Goal: Task Accomplishment & Management: Manage account settings

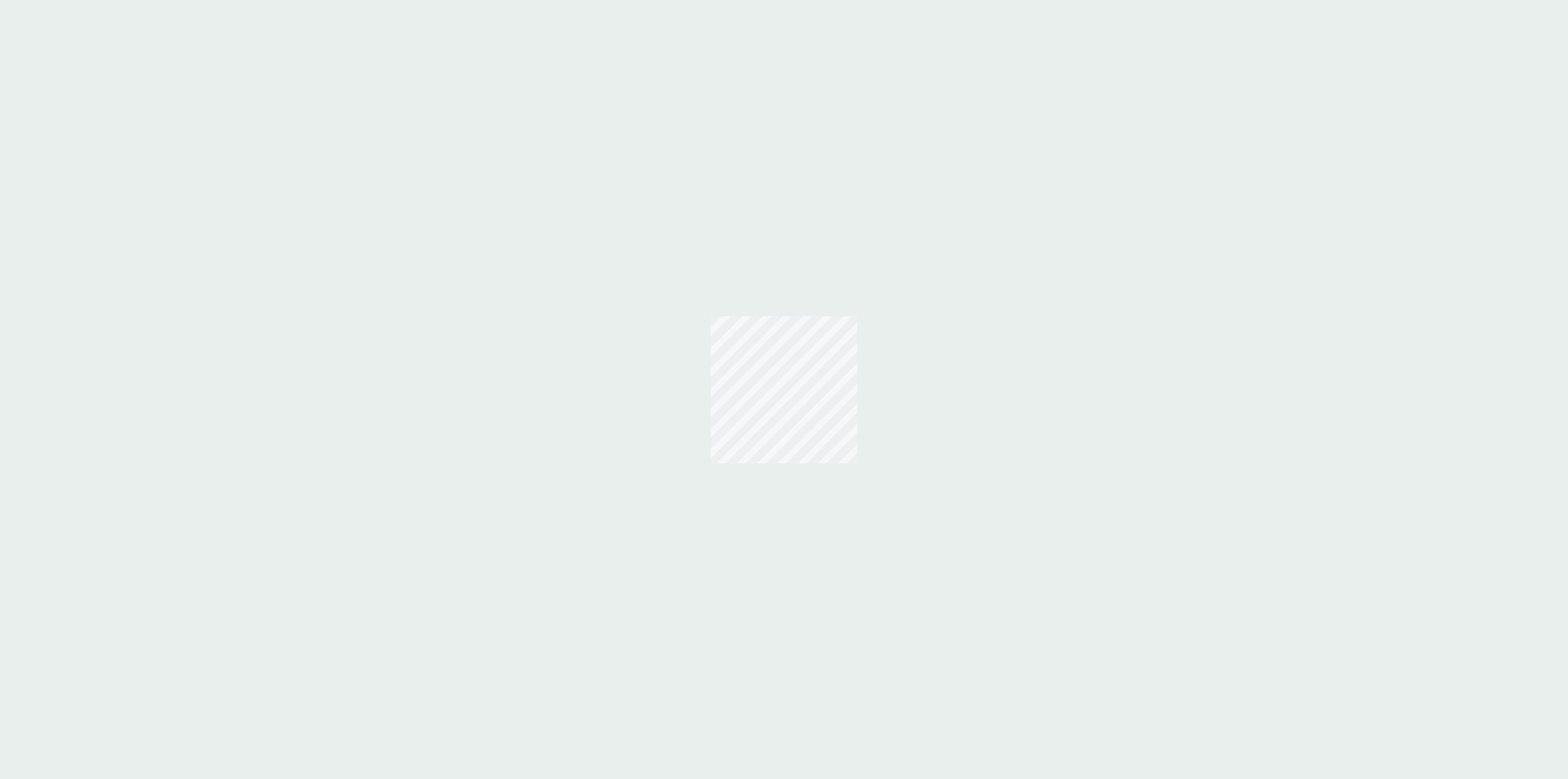
select select "24"
select select "Japanese"
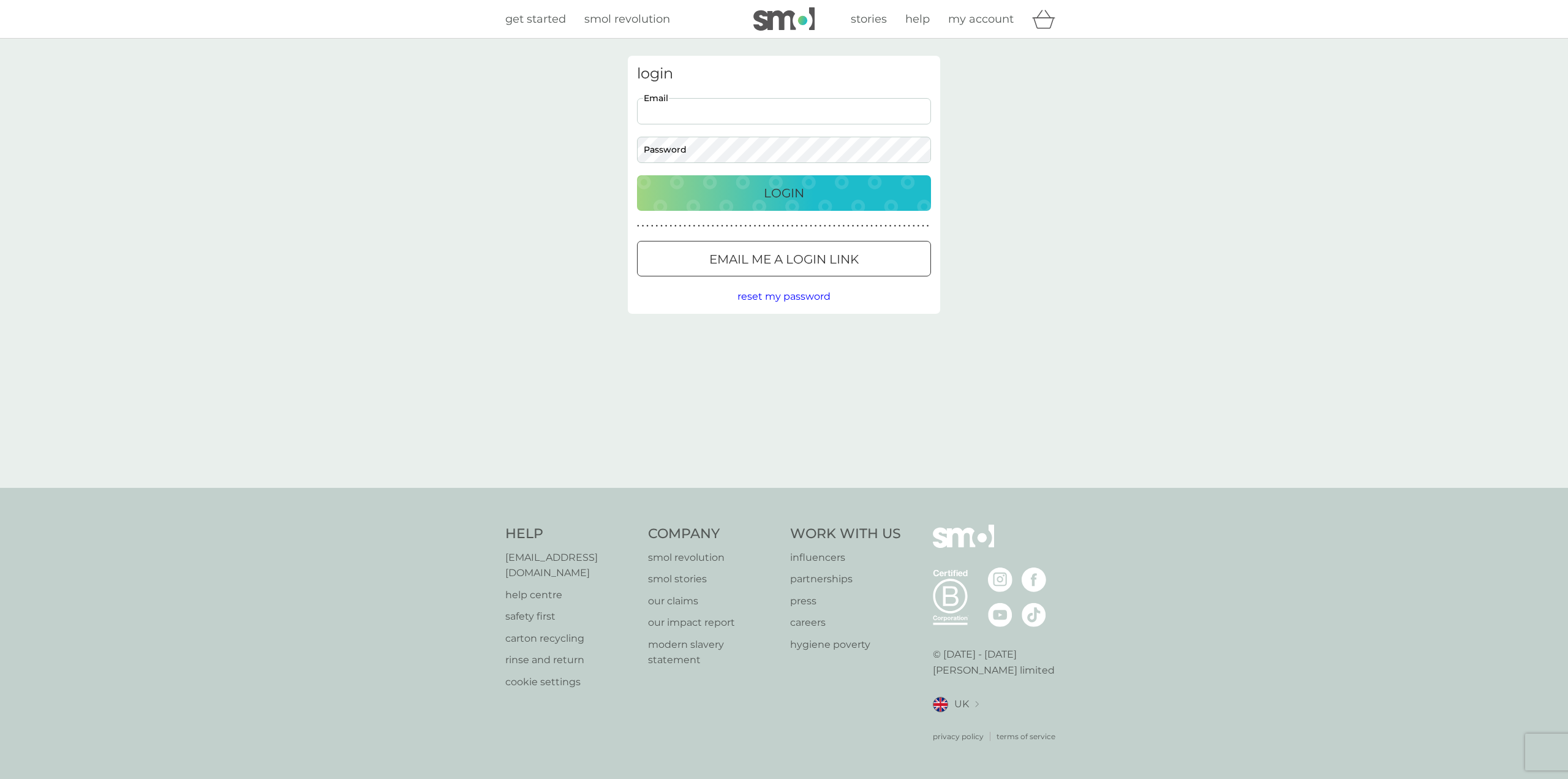
click at [678, 110] on input "Email" at bounding box center [784, 111] width 294 height 26
type input "[EMAIL_ADDRESS][DOMAIN_NAME]"
click at [827, 203] on button "Login" at bounding box center [784, 193] width 294 height 35
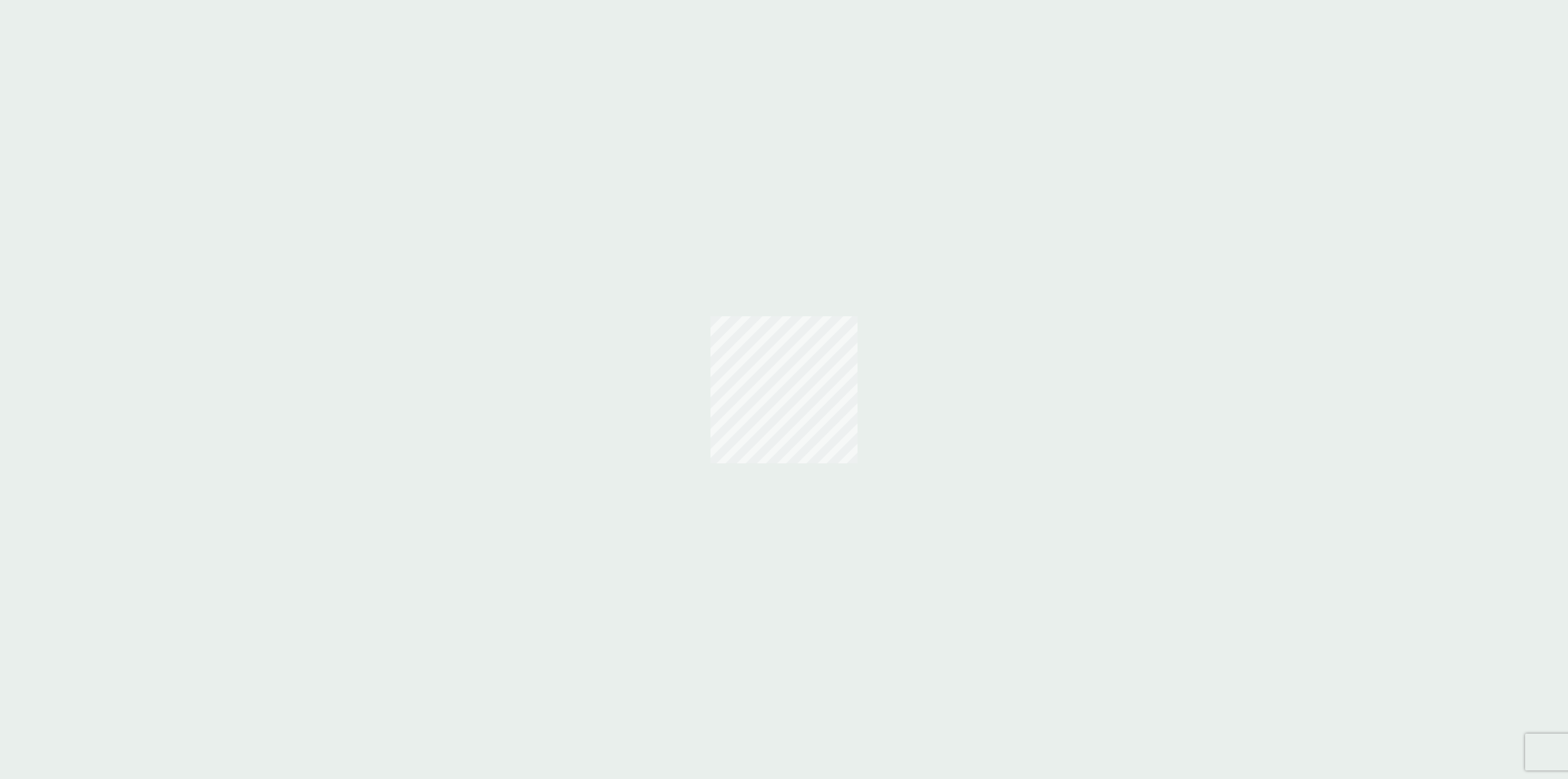
select select "24"
select select "Japanese"
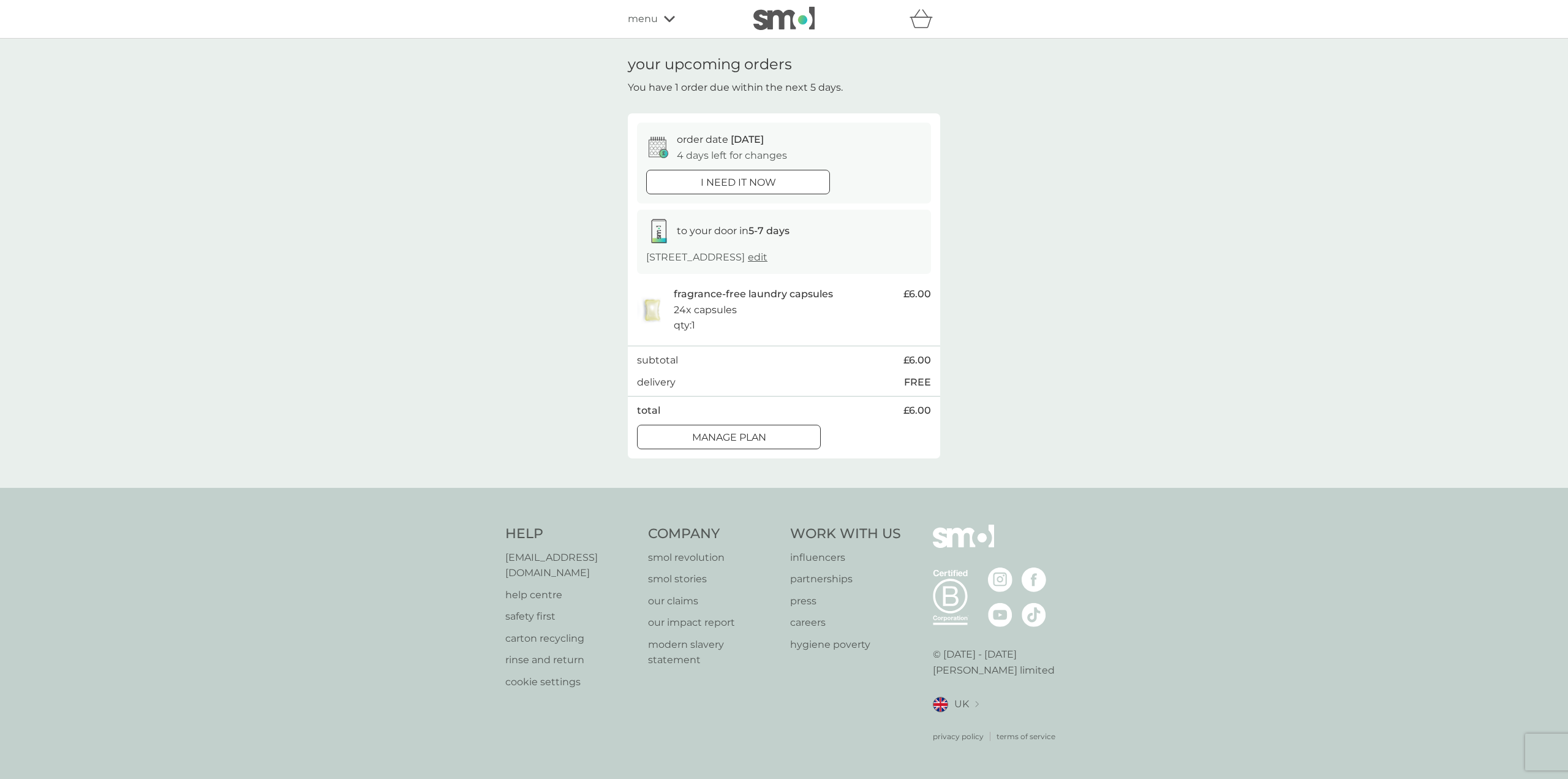
click at [728, 433] on div at bounding box center [728, 437] width 44 height 13
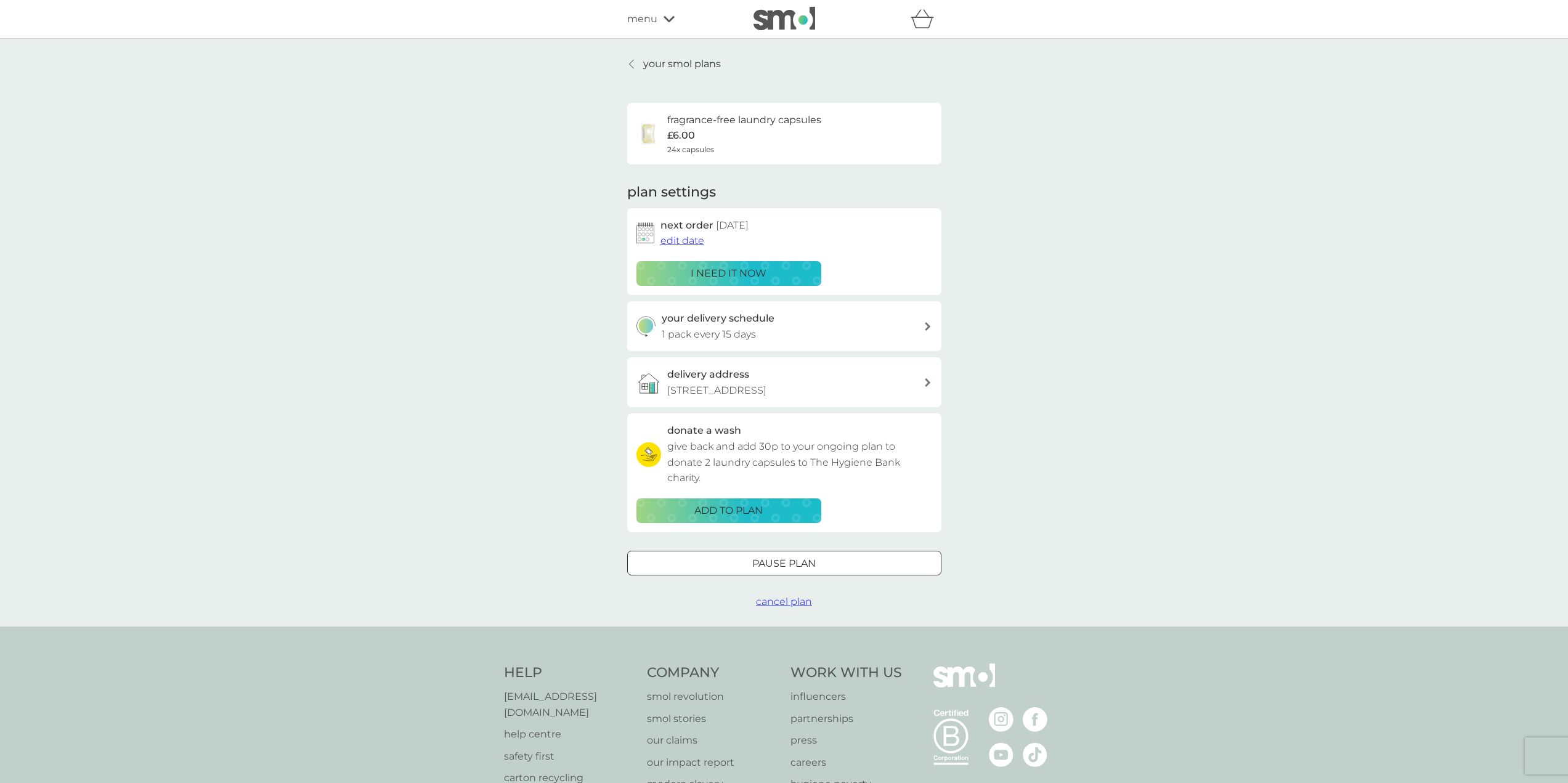
click at [692, 241] on span "edit date" at bounding box center [682, 240] width 44 height 12
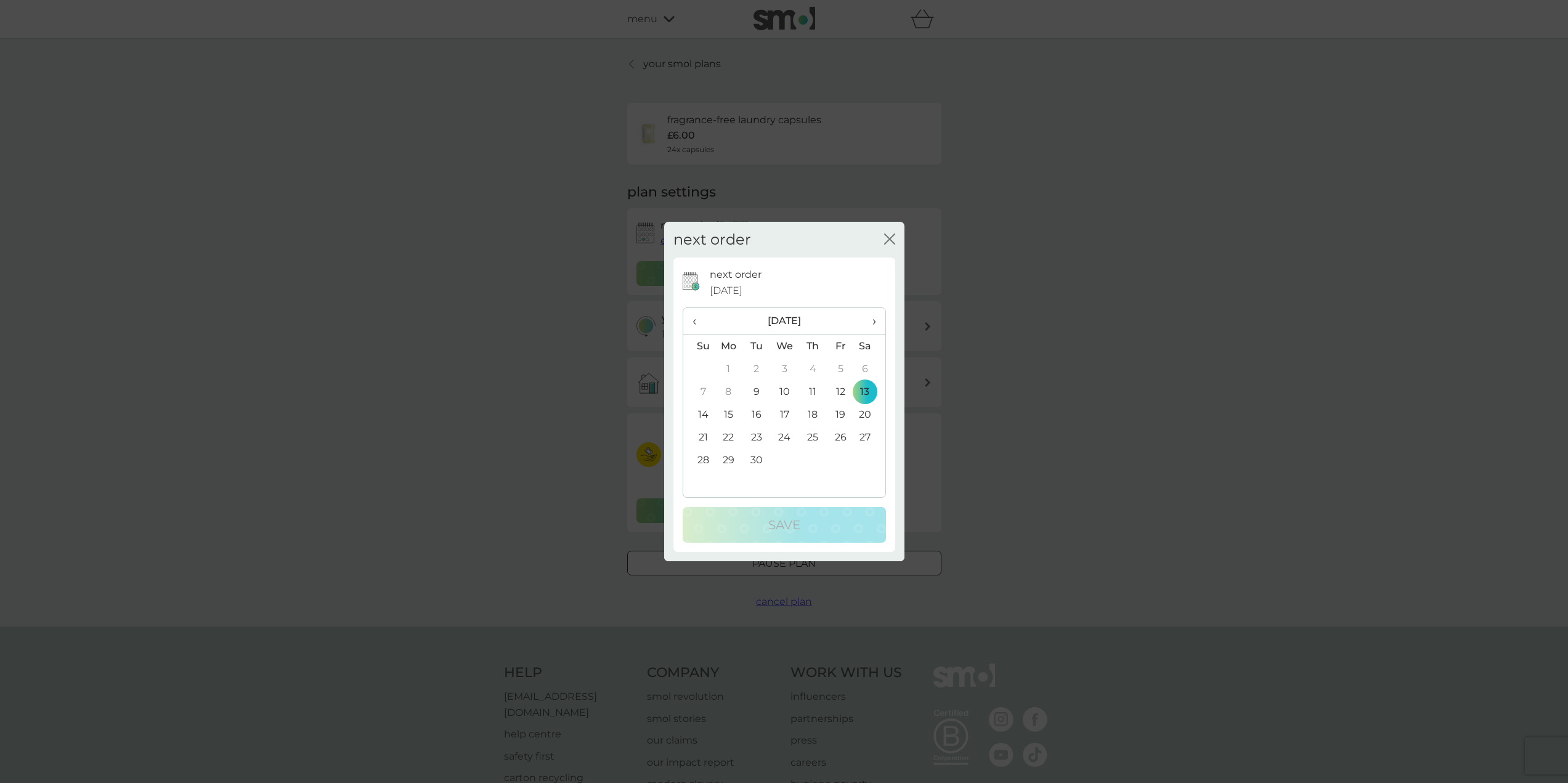
click at [871, 412] on td "20" at bounding box center [869, 414] width 31 height 22
click at [788, 521] on p "Save" at bounding box center [784, 524] width 32 height 20
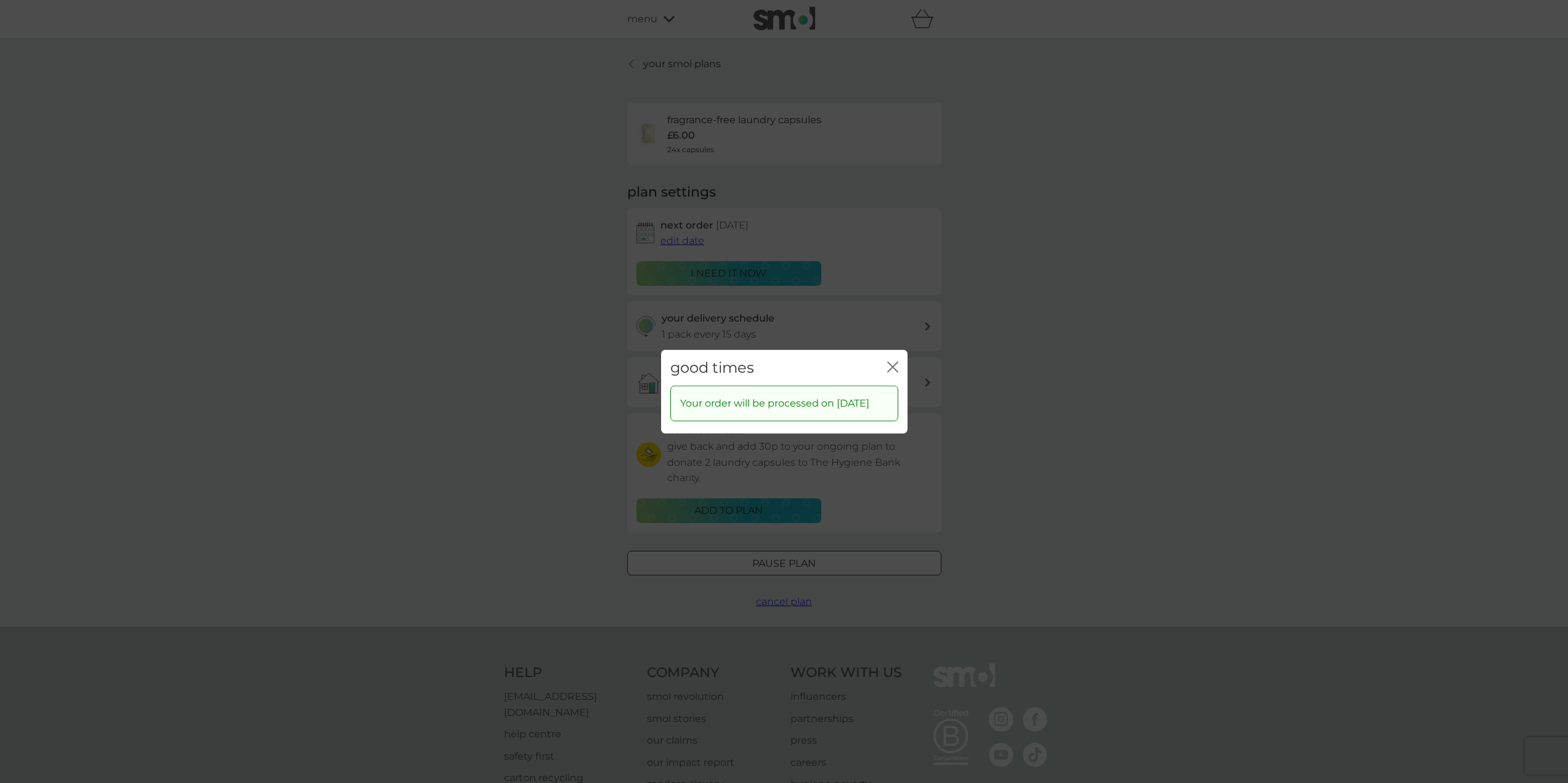
click at [894, 361] on icon "close" at bounding box center [893, 366] width 11 height 11
